Goal: Information Seeking & Learning: Learn about a topic

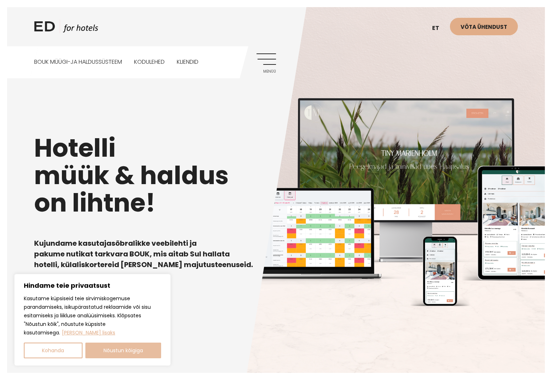
click at [133, 352] on button "Nõustun kõigiga" at bounding box center [123, 350] width 76 height 16
checkbox input "true"
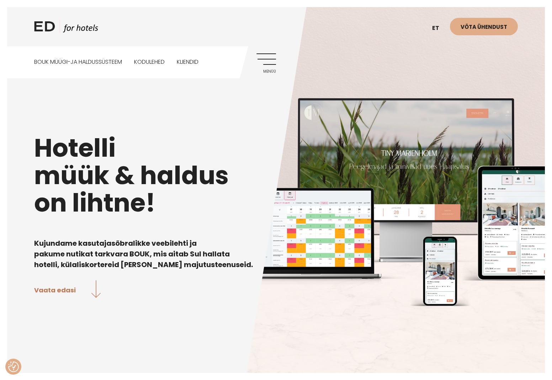
click at [271, 60] on link "Menüü" at bounding box center [266, 63] width 20 height 20
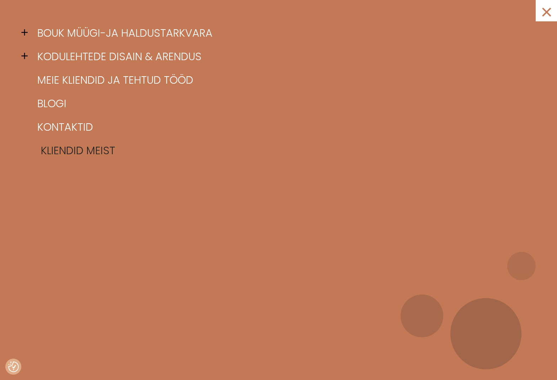
click at [68, 142] on link "Kliendid meist" at bounding box center [288, 150] width 504 height 23
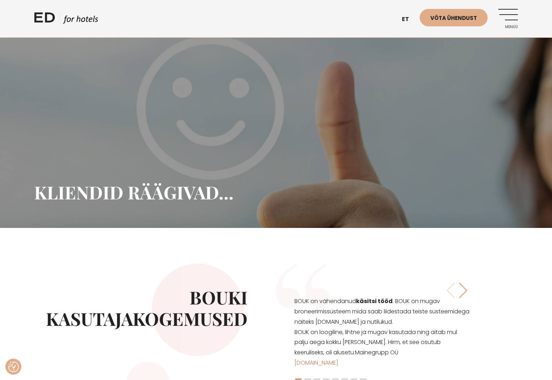
click at [514, 12] on link "Menüü" at bounding box center [508, 19] width 20 height 20
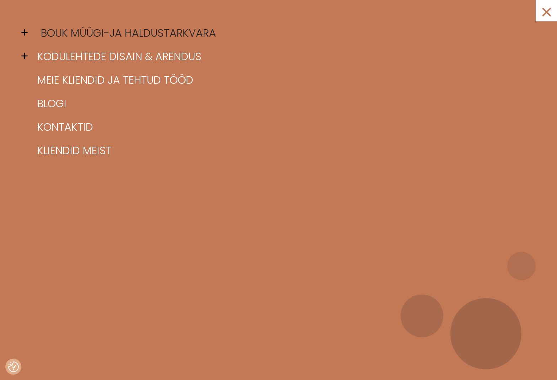
click at [80, 38] on link "BOUK müügi-ja haldustarkvara" at bounding box center [288, 32] width 504 height 23
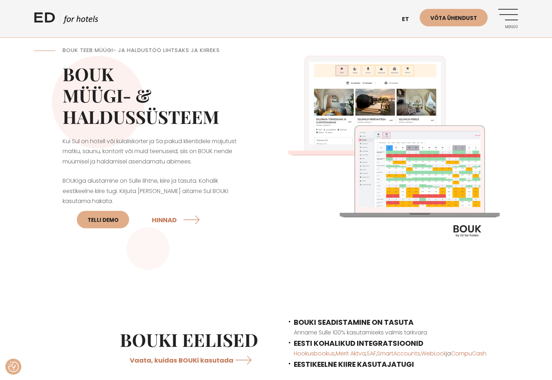
click at [51, 16] on link "ED HOTELS" at bounding box center [66, 20] width 64 height 18
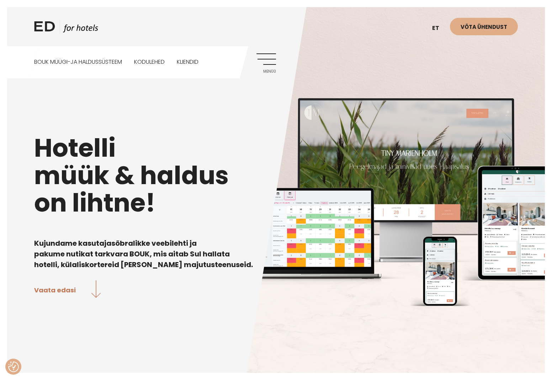
click at [39, 165] on h1 "Hotelli müük & haldus on lihtne!" at bounding box center [276, 175] width 484 height 82
click at [43, 134] on h1 "Hotelli müük & haldus on lihtne!" at bounding box center [276, 175] width 484 height 82
click at [22, 141] on div "Hotelli müük & haldus on lihtne! Kujundame kasutajasõbralikke veebilehti ja pak…" at bounding box center [276, 190] width 552 height 380
click at [32, 146] on div "Hotelli müük & haldus on lihtne! Kujundame kasutajasõbralikke veebilehti ja pak…" at bounding box center [276, 190] width 552 height 380
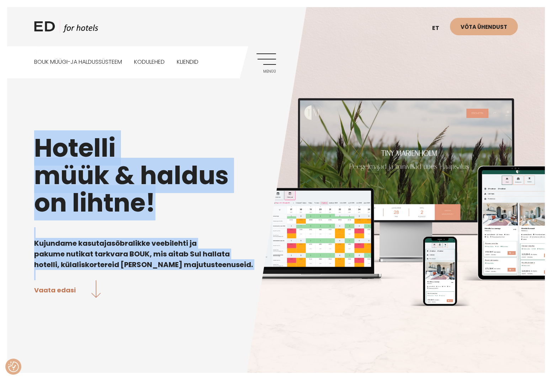
drag, startPoint x: 38, startPoint y: 146, endPoint x: 216, endPoint y: 301, distance: 235.8
click at [222, 307] on div "Hotelli müük & haldus on lihtne! Kujundame kasutajasõbralikke veebilehti ja pak…" at bounding box center [276, 190] width 552 height 380
copy div "Hotelli müük & haldus on lihtne! Kujundame kasutajasõbralikke veebilehti ja pak…"
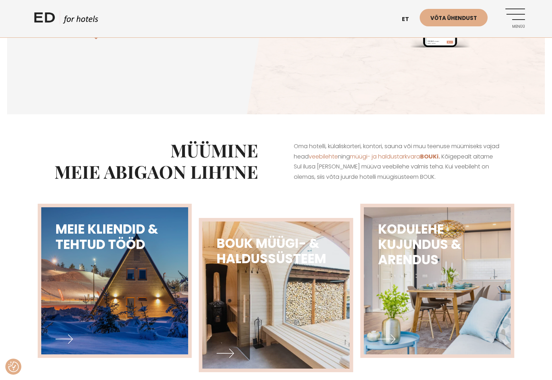
scroll to position [267, 0]
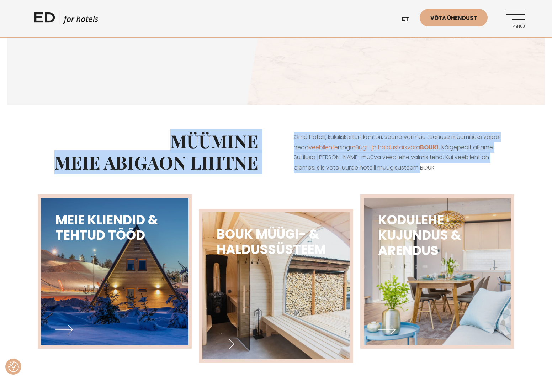
drag, startPoint x: 173, startPoint y: 134, endPoint x: 509, endPoint y: 193, distance: 341.6
click at [509, 191] on div "MÜÜMINE MEIE ABIGA ON LIHTNE Oma hotelli, külaliskorteri, kontori, sauna või mu…" at bounding box center [276, 151] width 484 height 78
copy div "MÜÜMINE MEIE ABIGA ON LIHTNE Oma hotelli, külaliskorteri, kontori, sauna või mu…"
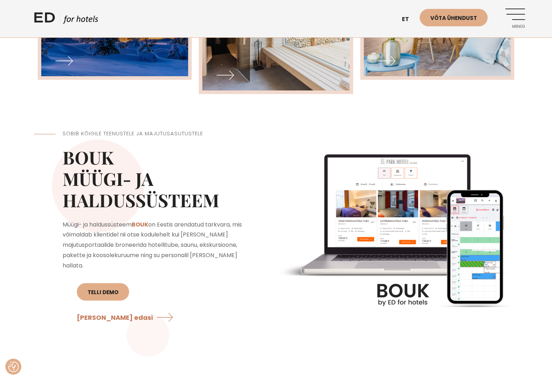
scroll to position [566, 0]
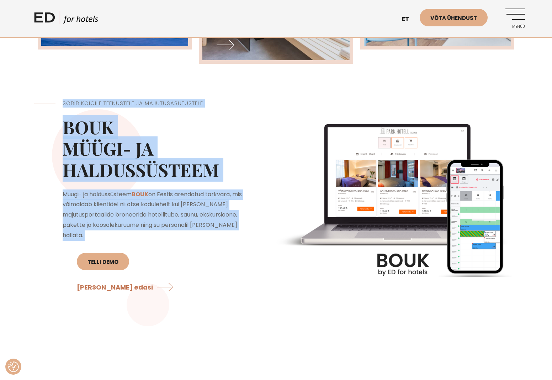
drag, startPoint x: 55, startPoint y: 123, endPoint x: 329, endPoint y: 260, distance: 306.2
click at [329, 260] on div "SOBIB KÕIGILE TEENUSTELE JA MAJUTUSASUTUSTELE BOUK Müügi- ja haldussüsteem Müüg…" at bounding box center [276, 203] width 484 height 245
copy div "SOBIB KÕIGILE TEENUSTELE JA MAJUTUSASUTUSTELE BOUK Müügi- ja haldussüsteem Müüg…"
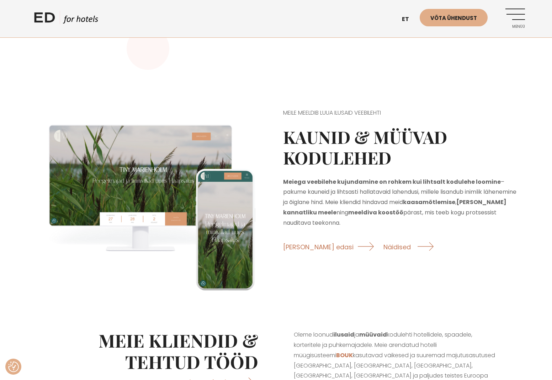
scroll to position [829, 0]
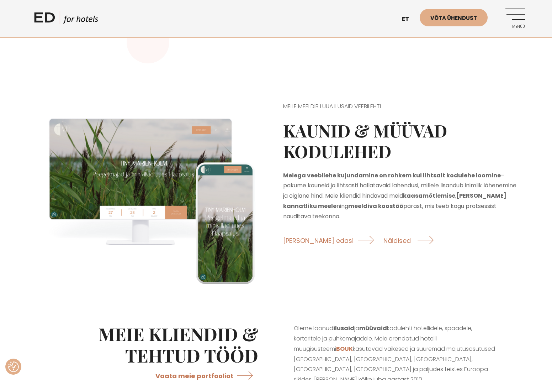
drag, startPoint x: 286, startPoint y: 124, endPoint x: 404, endPoint y: 236, distance: 162.8
click at [404, 236] on div "MEILE MEELDIB LUUA ILUSAID VEEBILEHTI Kaunid & müüvad kodulehed Meiega veebileh…" at bounding box center [400, 198] width 249 height 213
copy div "MEILE MEELDIB LUUA ILUSAID VEEBILEHTI Kaunid & müüvad kodulehed Meiega veebileh…"
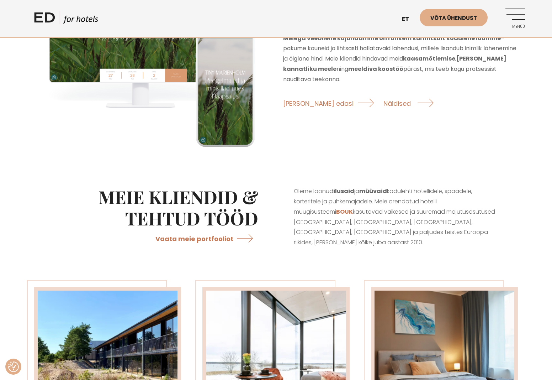
scroll to position [1051, 0]
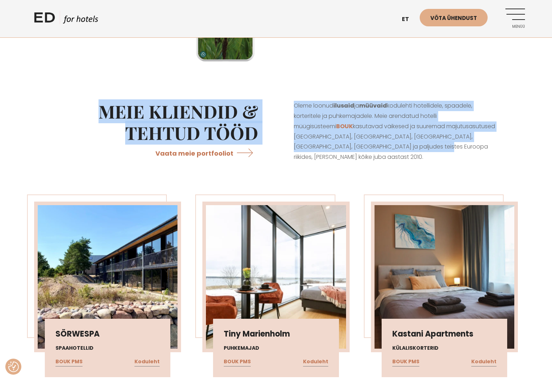
drag, startPoint x: 105, startPoint y: 132, endPoint x: 418, endPoint y: 179, distance: 316.5
click at [418, 179] on div "Meie kliendid & tehtud tööd Vaata meie portfooliot Oleme loonud ilusaid ja müüv…" at bounding box center [276, 131] width 484 height 97
copy div "Meie kliendid & tehtud tööd Vaata meie portfooliot Oleme loonud ilusaid ja müüv…"
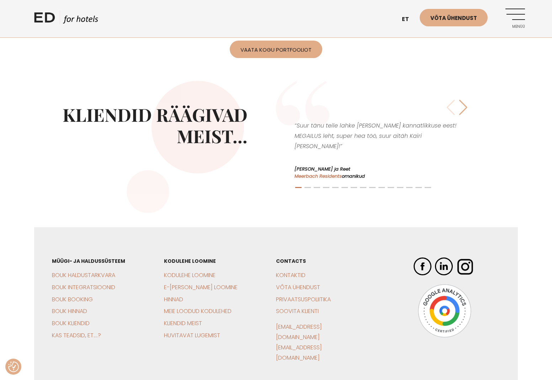
scroll to position [1680, 0]
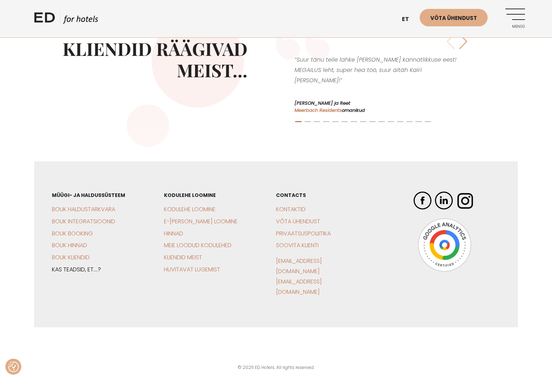
click at [68, 273] on link "Kas teadsid, et….?" at bounding box center [76, 269] width 49 height 8
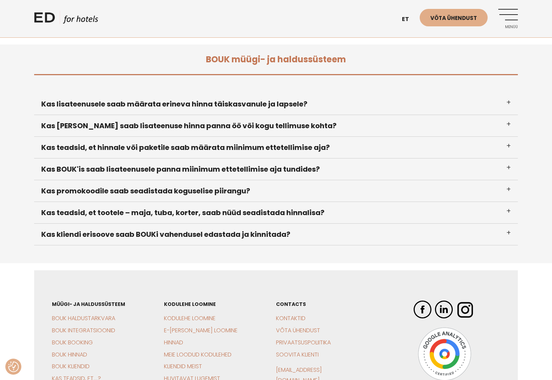
scroll to position [285, 0]
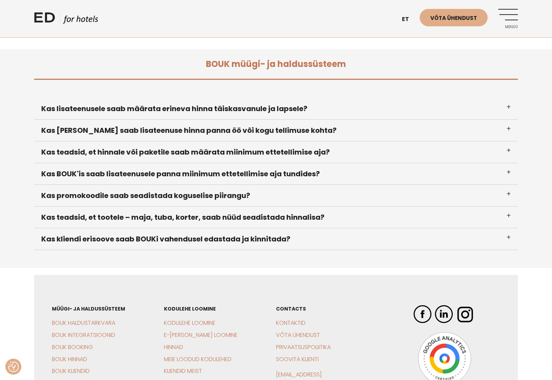
click at [230, 111] on h3 "Kas lisateenusele saab määrata erineva hinna täiskasvanule ja lapsele?" at bounding box center [276, 109] width 484 height 22
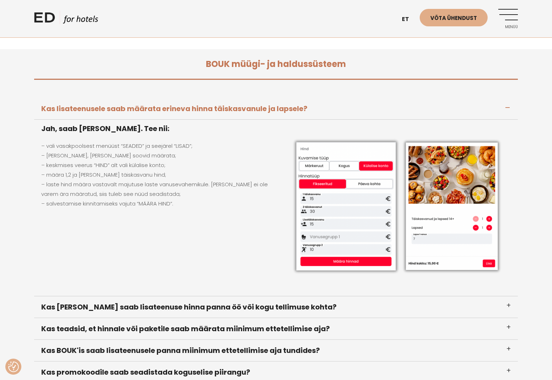
click at [163, 306] on h3 "Kas [PERSON_NAME] saab lisateenuse hinna panna öö või kogu tellimuse kohta?" at bounding box center [276, 307] width 484 height 22
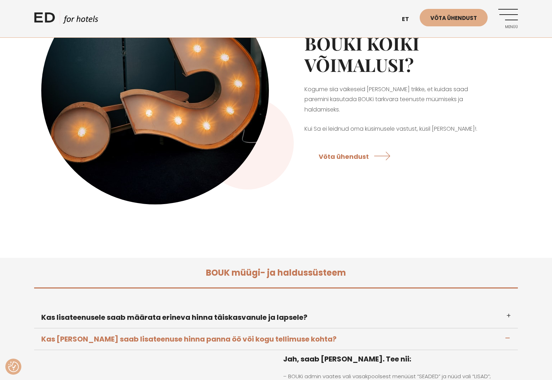
scroll to position [0, 0]
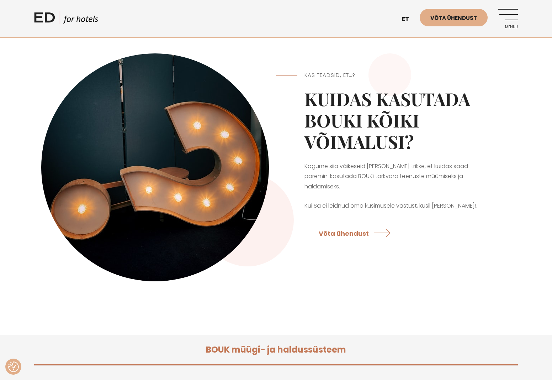
click at [507, 25] on span "Menüü" at bounding box center [508, 27] width 20 height 4
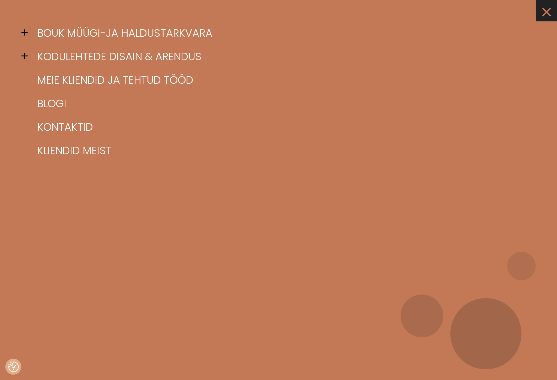
click at [547, 12] on link "×" at bounding box center [546, 10] width 21 height 21
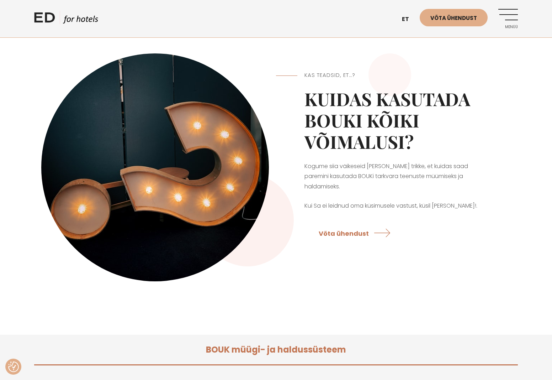
click at [519, 18] on div "ED HOTELS et EN Võta ühendust Menüü" at bounding box center [276, 18] width 498 height 37
click at [508, 15] on link "Menüü" at bounding box center [508, 19] width 20 height 20
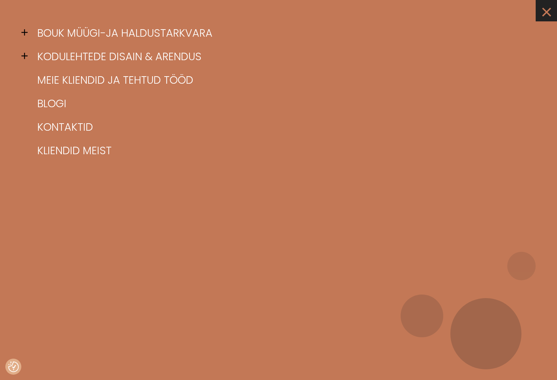
click at [543, 14] on link "×" at bounding box center [546, 10] width 21 height 21
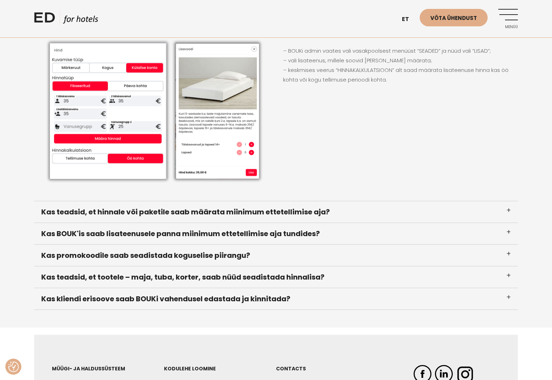
scroll to position [557, 0]
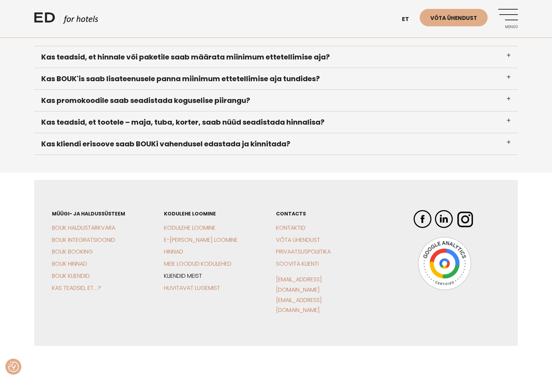
click at [183, 276] on link "Kliendid meist" at bounding box center [183, 275] width 38 height 8
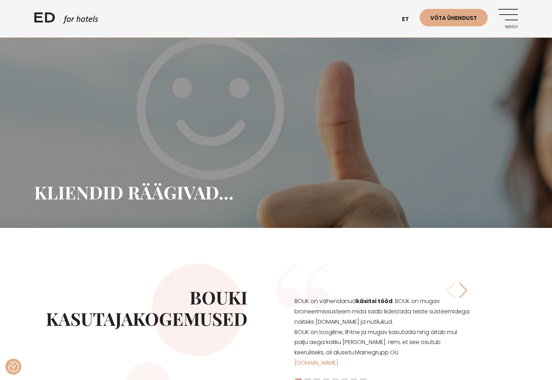
click at [506, 18] on link "Menüü" at bounding box center [508, 19] width 20 height 20
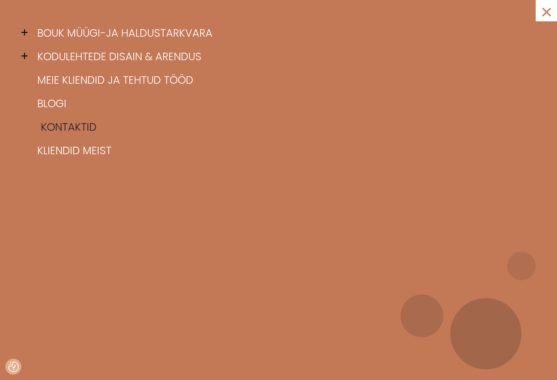
click at [93, 126] on link "Kontaktid" at bounding box center [288, 126] width 504 height 23
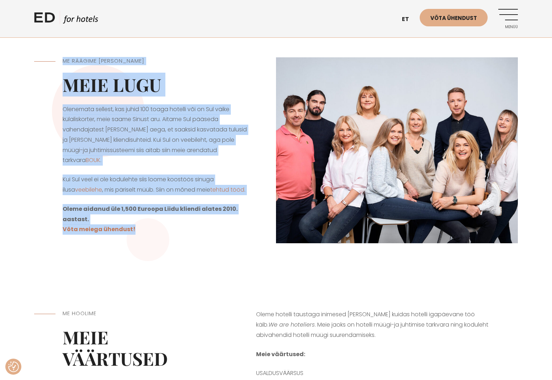
drag, startPoint x: 64, startPoint y: 61, endPoint x: 151, endPoint y: 228, distance: 188.8
click at [151, 228] on div "ME RÄÄGIME SINU KEELES Meie lugu Olenemata sellest, kas juhid 100 toaga hotelli…" at bounding box center [155, 150] width 242 height 222
copy div "ME RÄÄGIME SINU KEELES Meie lugu Olenemata sellest, kas juhid 100 toaga hotelli…"
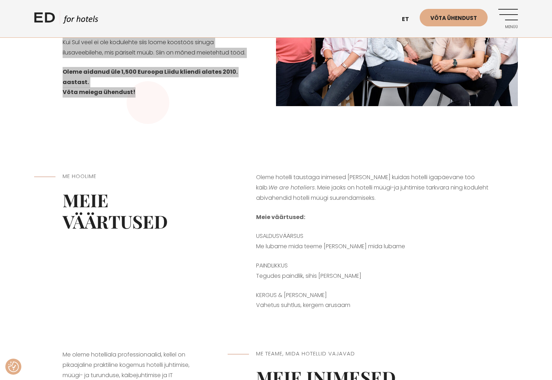
scroll to position [222, 0]
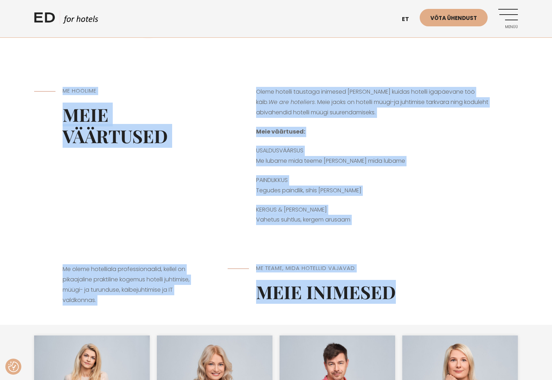
drag, startPoint x: 61, startPoint y: 79, endPoint x: 422, endPoint y: 287, distance: 416.7
click at [422, 287] on div "ME RÄÄGIME SINU KEELES Meie lugu Olenemata sellest, kas juhid 100 toaga hotelli…" at bounding box center [276, 51] width 552 height 547
copy div "Me hoolime Meie väärtused Oleme hotelli taustaga inimesed ja teame kuidas hotel…"
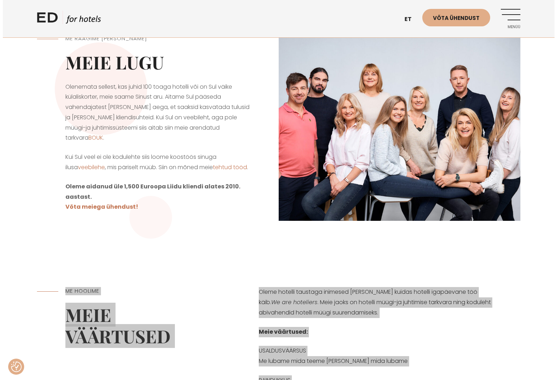
scroll to position [0, 0]
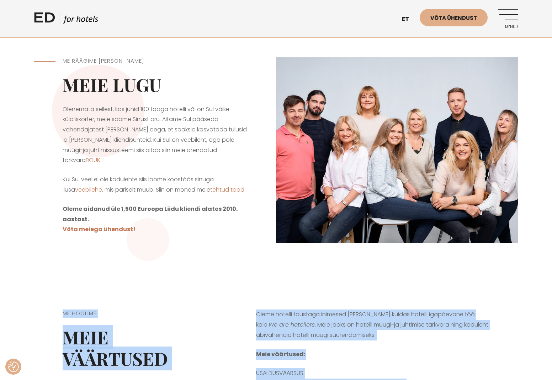
click at [511, 15] on link "Menüü" at bounding box center [508, 19] width 20 height 20
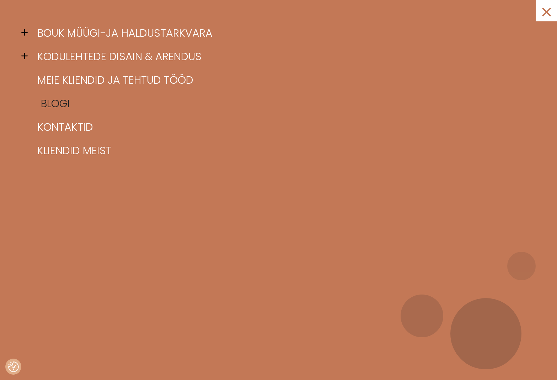
click at [52, 102] on link "Blogi" at bounding box center [288, 103] width 504 height 23
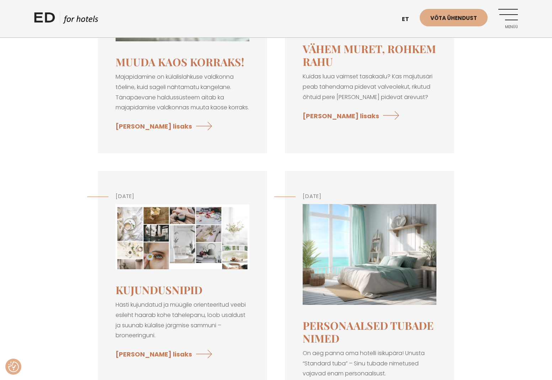
scroll to position [232, 0]
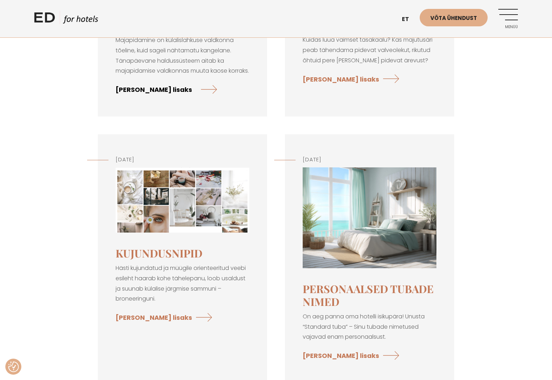
click at [142, 99] on link "[PERSON_NAME] lisaks" at bounding box center [166, 89] width 101 height 19
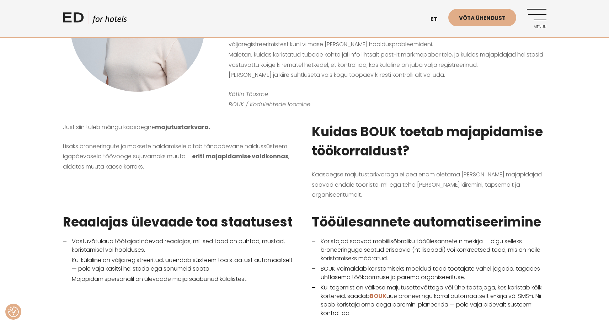
scroll to position [725, 0]
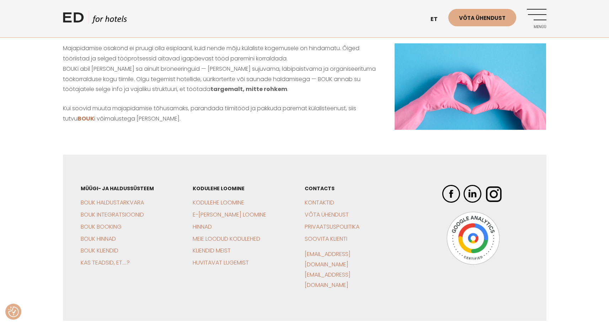
click at [450, 173] on div at bounding box center [473, 238] width 112 height 130
click at [450, 185] on img at bounding box center [451, 194] width 18 height 18
